Goal: Information Seeking & Learning: Learn about a topic

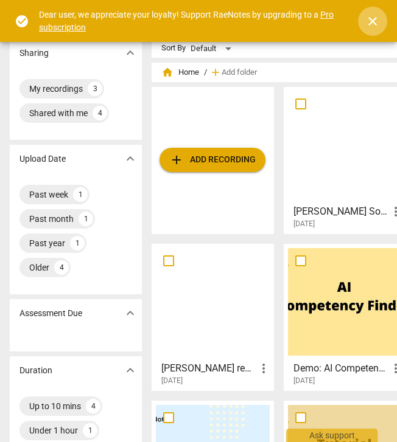
click at [370, 21] on span "close" at bounding box center [372, 21] width 15 height 15
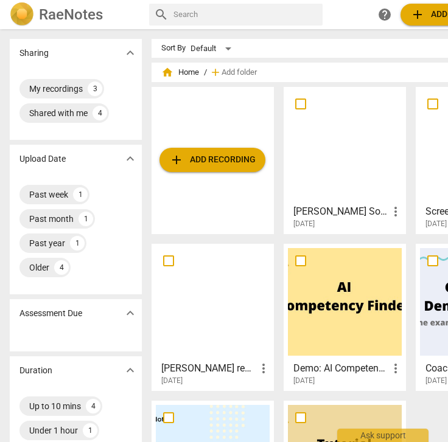
click at [322, 217] on h3 "[PERSON_NAME] Somatic Coaching Session 1" at bounding box center [340, 211] width 95 height 15
click at [322, 0] on html "RaeNotes search help add Add recording RO Sharing expand_more My recordings 3 S…" at bounding box center [224, 0] width 448 height 0
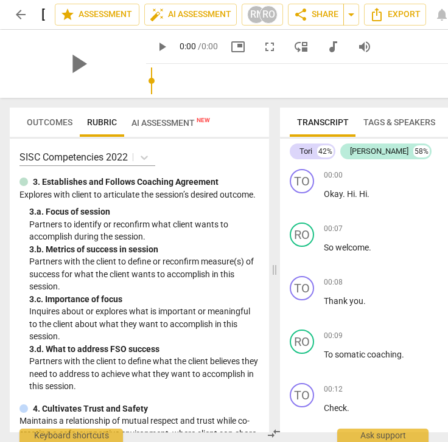
scroll to position [54, 0]
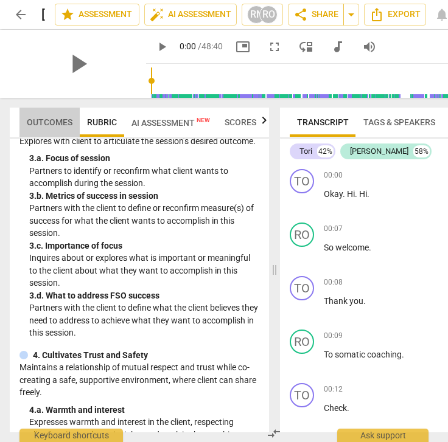
click at [44, 119] on span "Outcomes" at bounding box center [50, 122] width 46 height 10
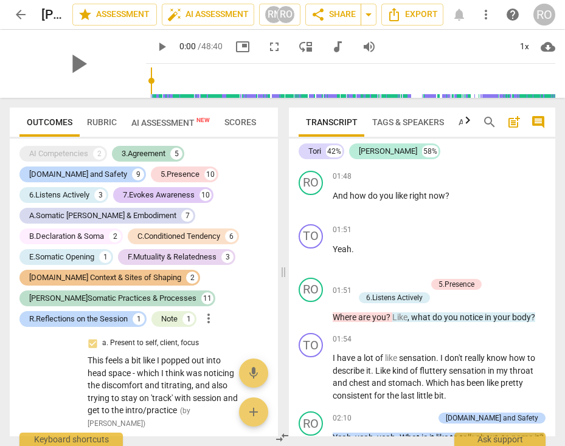
scroll to position [1078, 0]
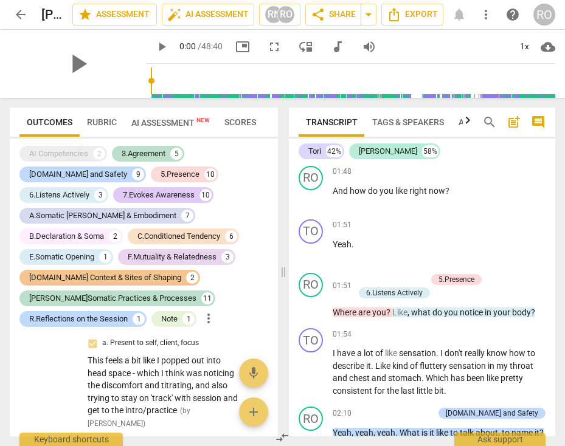
click at [242, 122] on span "Scores" at bounding box center [240, 122] width 32 height 10
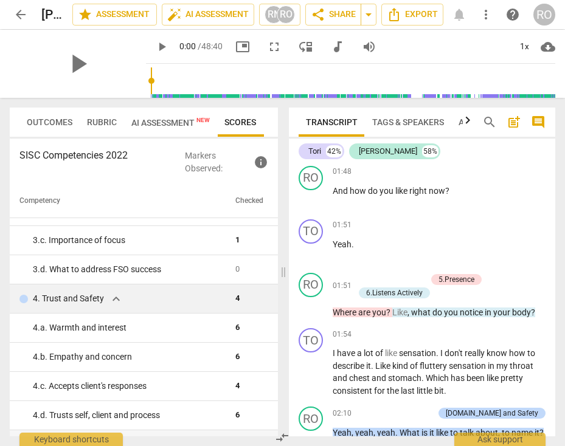
scroll to position [0, 0]
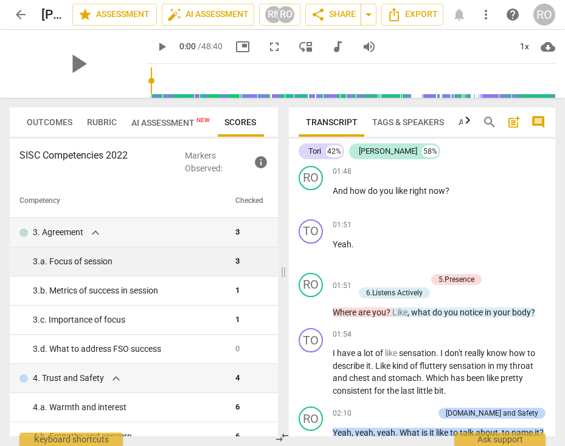
click at [102, 263] on div "3. a. Focus of session" at bounding box center [129, 261] width 193 height 13
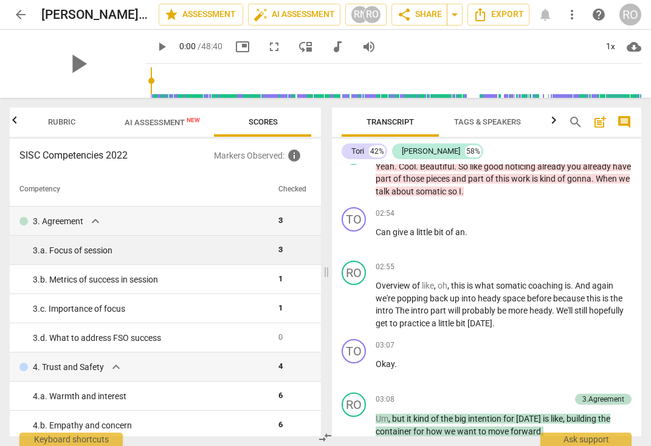
click at [183, 251] on div "3. a. Focus of session" at bounding box center [151, 251] width 236 height 13
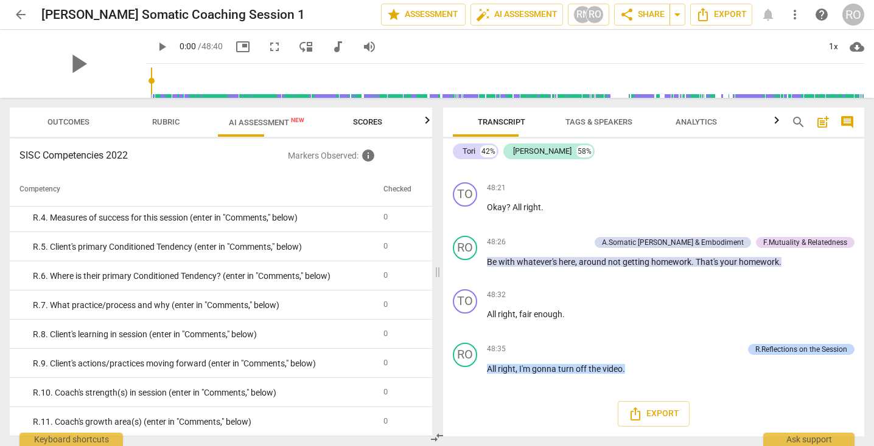
scroll to position [16212, 0]
